Goal: Navigation & Orientation: Find specific page/section

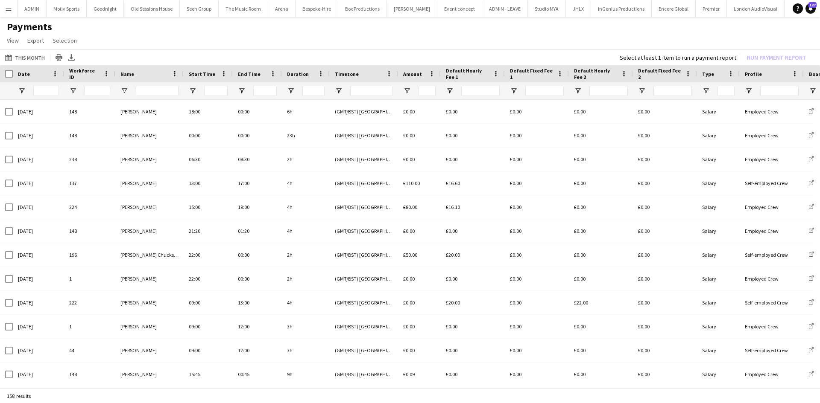
click at [12, 8] on button "Menu" at bounding box center [8, 8] width 17 height 17
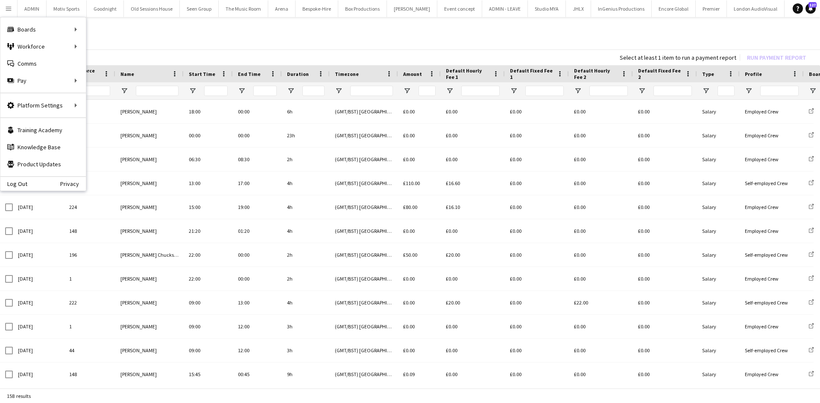
click at [191, 56] on div "This Month This Month Today This Week This Month Yesterday Last Week Last Month…" at bounding box center [410, 58] width 820 height 16
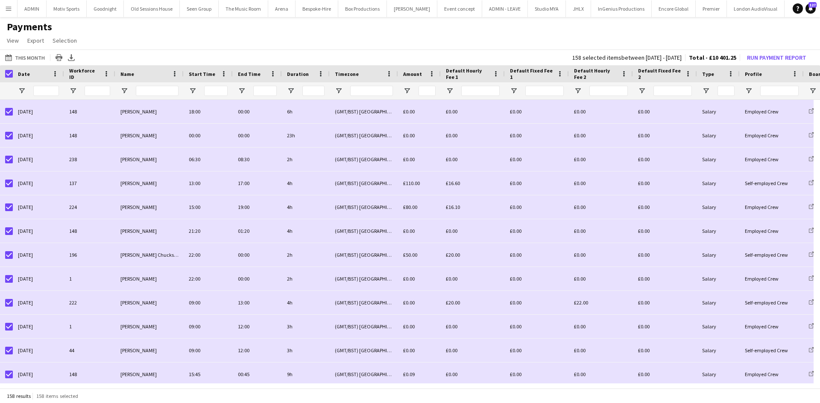
click at [4, 12] on button "Menu" at bounding box center [8, 8] width 17 height 17
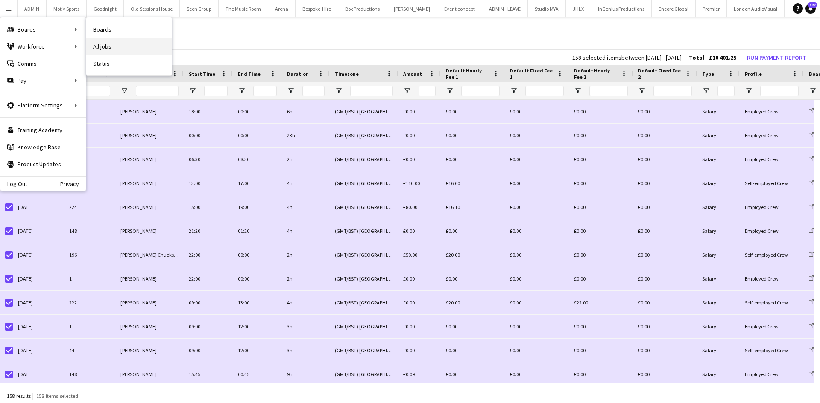
click at [117, 49] on link "All jobs" at bounding box center [128, 46] width 85 height 17
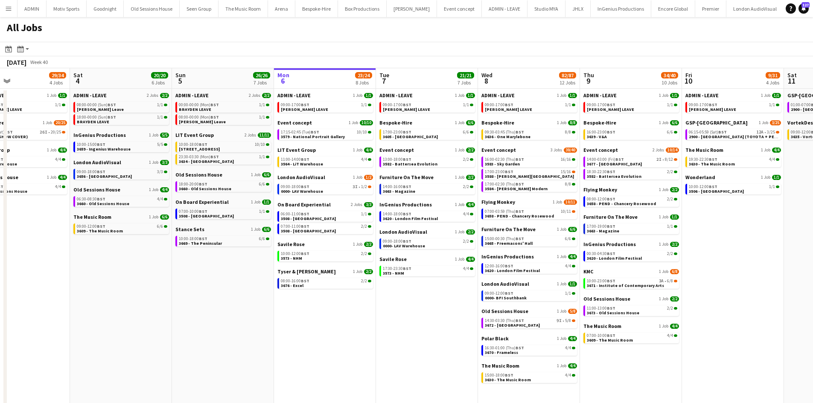
scroll to position [0, 236]
drag, startPoint x: 143, startPoint y: 327, endPoint x: 316, endPoint y: 328, distance: 172.5
click at [316, 328] on app-calendar-viewport "Wed 1 42/42 9 Jobs Thu 2 45/46 10 Jobs Fri 3 29/34 4 Jobs Sat 4 20/20 6 Jobs Su…" at bounding box center [406, 237] width 813 height 339
click at [114, 145] on div "10:00-15:00 BST 5/5" at bounding box center [122, 145] width 91 height 4
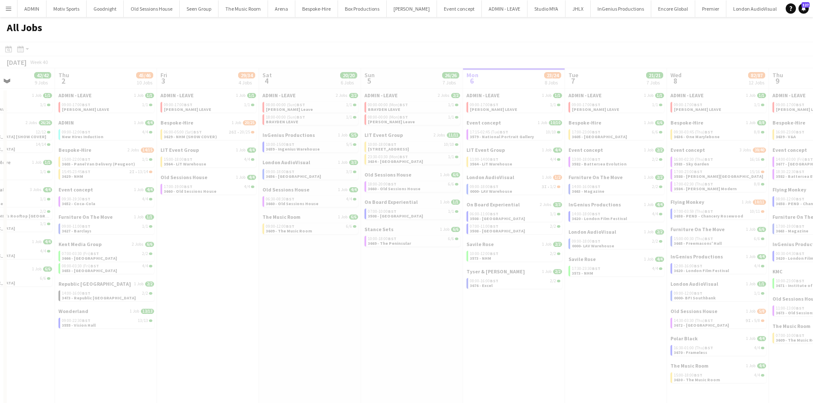
drag, startPoint x: 211, startPoint y: 330, endPoint x: 400, endPoint y: 326, distance: 188.8
click at [400, 326] on app-all-jobs "All Jobs Date picker [DATE] [DATE] [DATE] M [DATE] T [DATE] W [DATE] T [DATE] F…" at bounding box center [406, 212] width 813 height 390
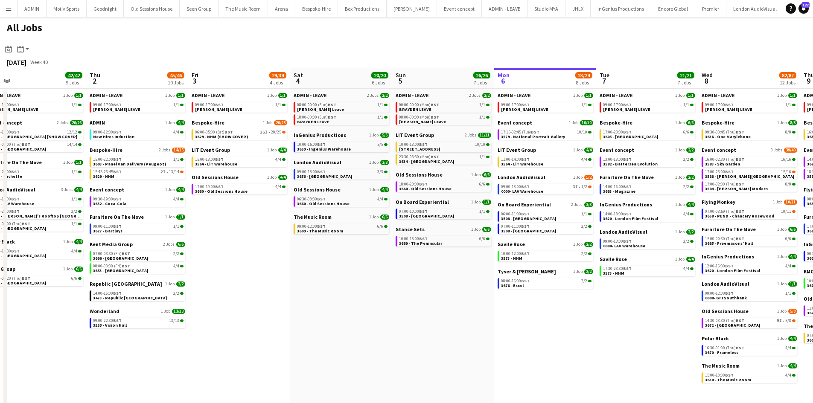
scroll to position [0, 202]
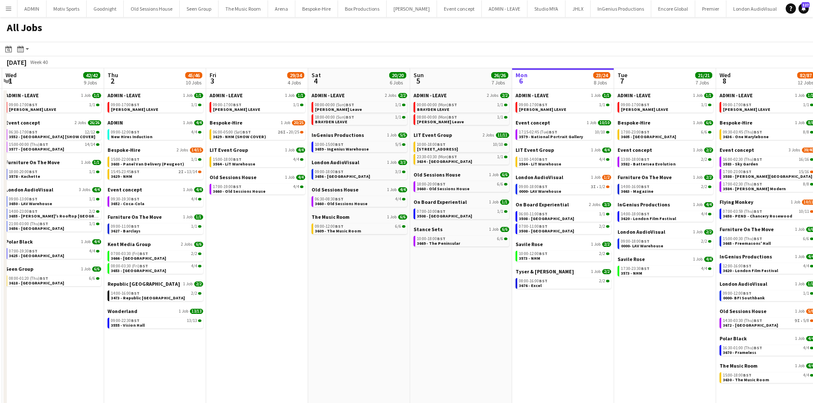
drag, startPoint x: 334, startPoint y: 283, endPoint x: 383, endPoint y: 273, distance: 50.1
click at [383, 273] on app-calendar-viewport "Mon 29 30/30 7 Jobs Tue 30 62/62 12 Jobs Wed 1 42/42 9 Jobs Thu 2 45/46 10 Jobs…" at bounding box center [406, 237] width 813 height 339
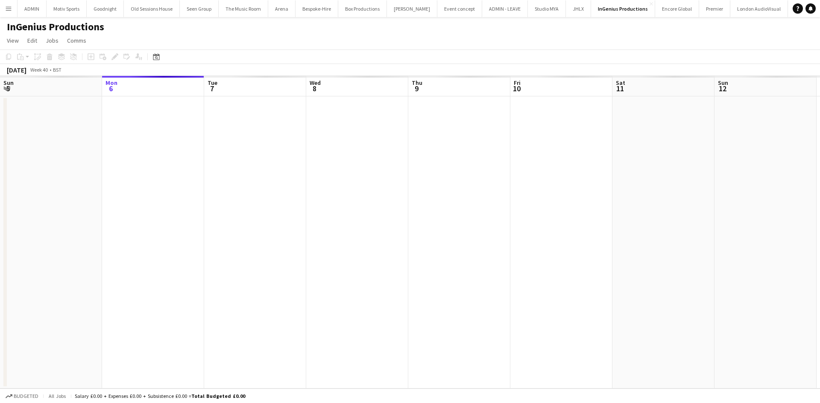
scroll to position [0, 294]
